Goal: Information Seeking & Learning: Learn about a topic

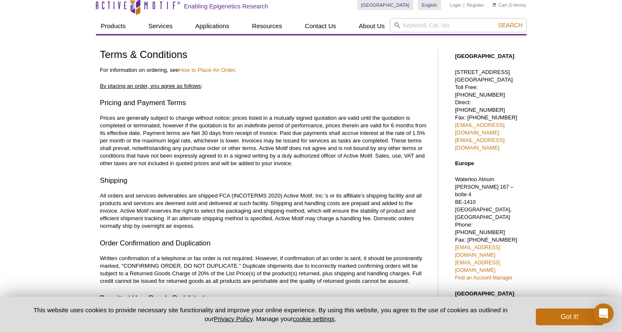
scroll to position [10, 0]
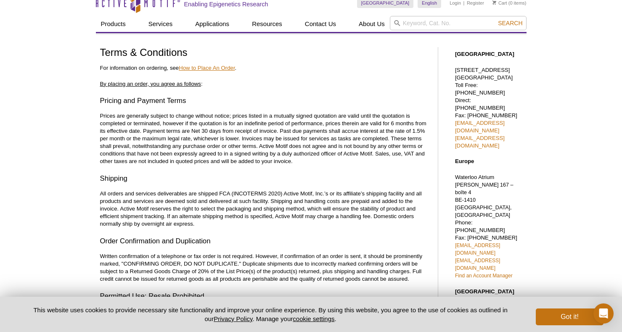
click at [186, 67] on link "How to Place An Order" at bounding box center [207, 68] width 56 height 6
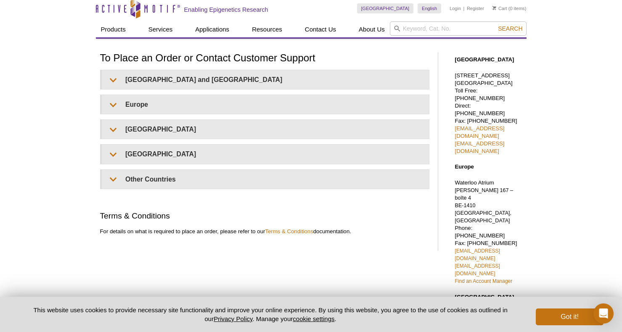
scroll to position [39, 0]
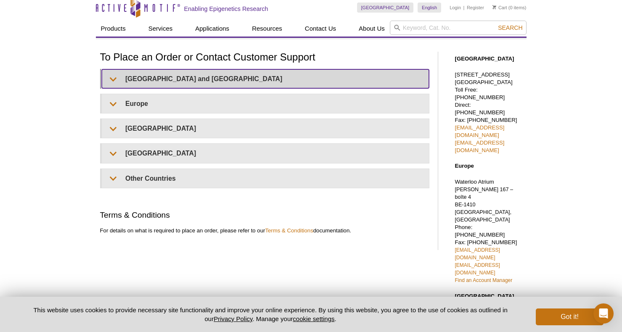
click at [119, 78] on summary "United States and Canada" at bounding box center [265, 78] width 327 height 19
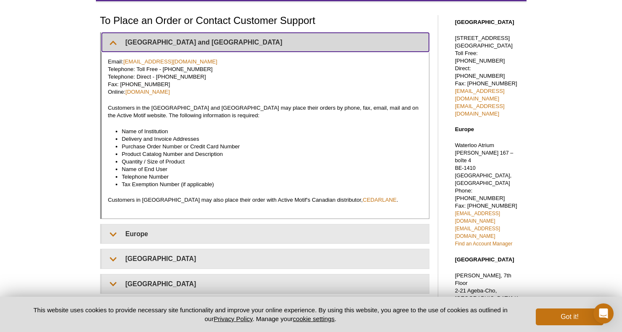
scroll to position [63, 0]
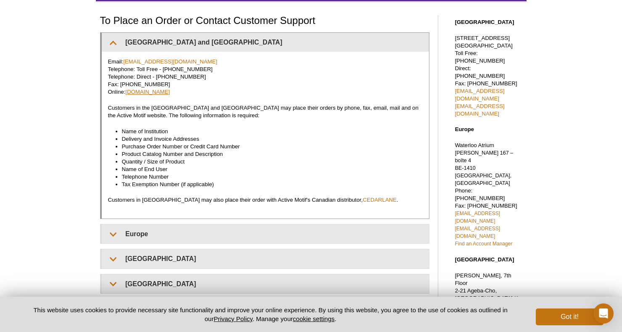
click at [158, 93] on link "www.activemotif.com" at bounding box center [147, 92] width 45 height 6
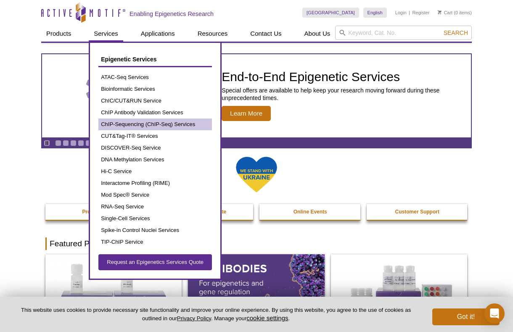
click at [132, 122] on link "ChIP-Sequencing (ChIP-Seq) Services" at bounding box center [155, 125] width 114 height 12
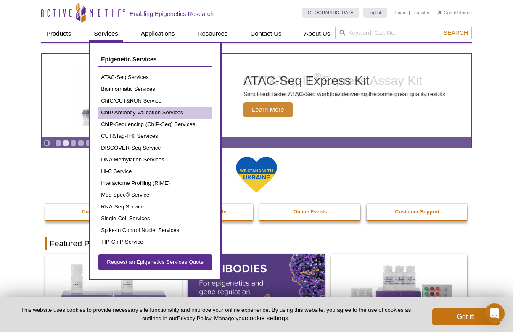
click at [125, 112] on link "ChIP Antibody Validation Services" at bounding box center [155, 113] width 114 height 12
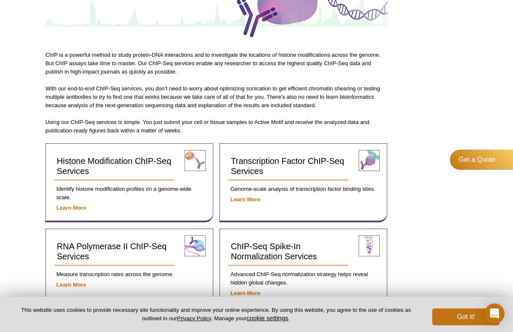
scroll to position [199, 0]
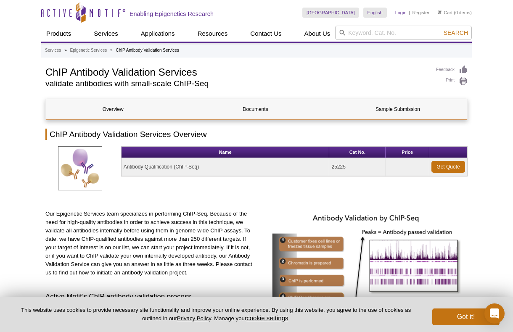
click at [399, 13] on link "Login" at bounding box center [401, 13] width 11 height 6
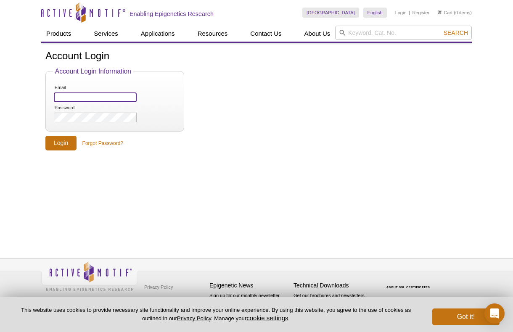
type input "[EMAIL_ADDRESS][DOMAIN_NAME]"
